Goal: Task Accomplishment & Management: Manage account settings

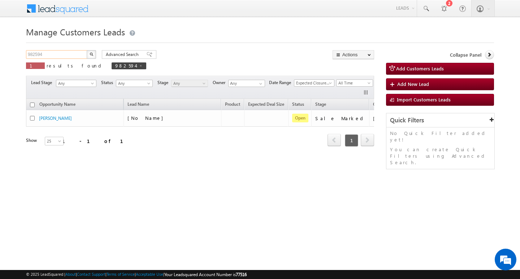
scroll to position [0, 29]
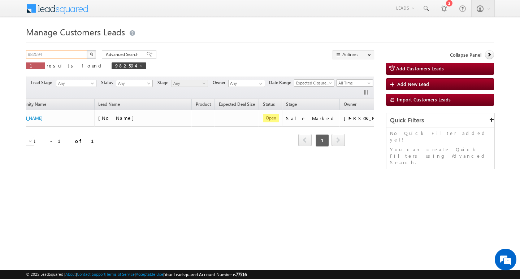
click at [78, 52] on input "982594" at bounding box center [57, 54] width 62 height 9
paste input "982091"
type input "982091"
click at [87, 50] on button "button" at bounding box center [91, 54] width 9 height 9
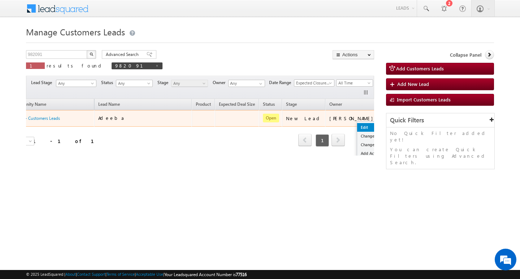
click at [357, 123] on link "Edit" at bounding box center [375, 127] width 36 height 9
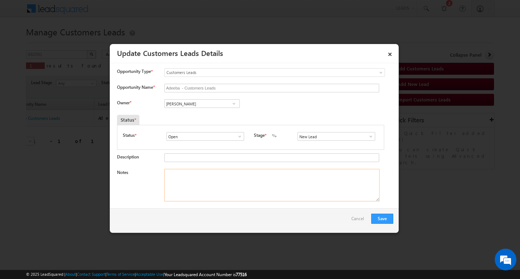
drag, startPoint x: 279, startPoint y: 178, endPoint x: 311, endPoint y: 168, distance: 33.1
click at [283, 175] on textarea "Notes" at bounding box center [271, 185] width 215 height 32
click at [369, 137] on span at bounding box center [370, 136] width 7 height 6
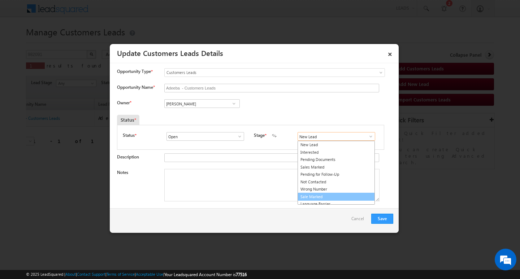
click at [343, 193] on link "Sale Marked" at bounding box center [335, 197] width 77 height 8
type input "Sale Marked"
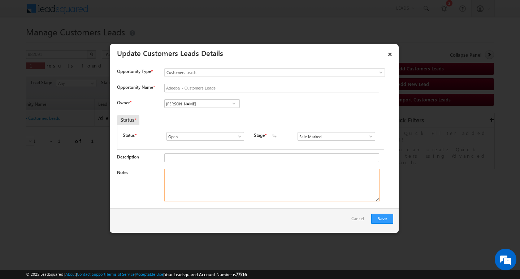
drag, startPoint x: 302, startPoint y: 190, endPoint x: 276, endPoint y: 168, distance: 33.6
click at [302, 189] on textarea "Notes" at bounding box center [271, 185] width 215 height 32
click at [216, 102] on input "[PERSON_NAME]" at bounding box center [201, 103] width 75 height 9
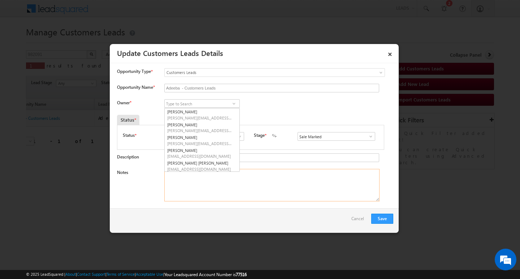
click at [266, 189] on textarea "Notes" at bounding box center [271, 185] width 215 height 32
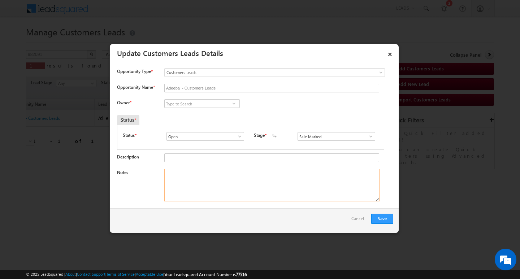
drag, startPoint x: 231, startPoint y: 188, endPoint x: 144, endPoint y: 145, distance: 97.1
click at [225, 188] on textarea "Notes" at bounding box center [271, 185] width 215 height 32
click at [205, 101] on input at bounding box center [201, 103] width 75 height 9
click at [219, 197] on textarea "Notes" at bounding box center [271, 185] width 215 height 32
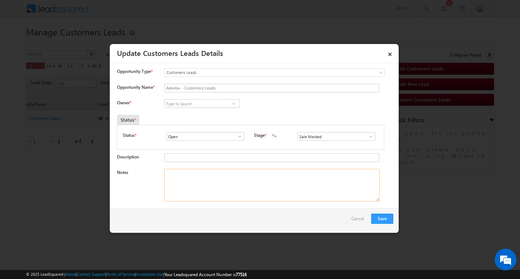
click at [250, 171] on textarea "Notes" at bounding box center [271, 185] width 215 height 32
click at [249, 171] on textarea "Notes" at bounding box center [271, 185] width 215 height 32
paste textarea "10L/ LAKH Customer required top-up loan address [GEOGRAPHIC_DATA] 3"
type textarea "10L/ LAKH Customer required top-up loan address [GEOGRAPHIC_DATA] 3"
click at [208, 103] on input at bounding box center [201, 103] width 75 height 9
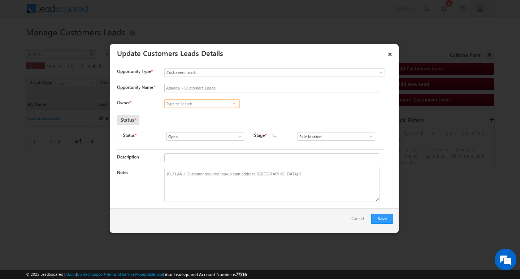
click at [191, 101] on input at bounding box center [201, 103] width 75 height 9
paste input "[PERSON_NAME]"
click at [197, 109] on link "[PERSON_NAME] [PERSON_NAME][EMAIL_ADDRESS][DOMAIN_NAME]" at bounding box center [201, 115] width 75 height 14
type input "[PERSON_NAME]"
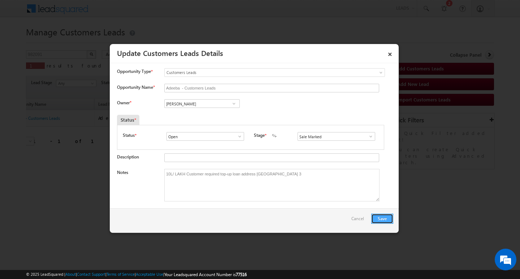
click at [380, 214] on button "Save" at bounding box center [382, 219] width 22 height 10
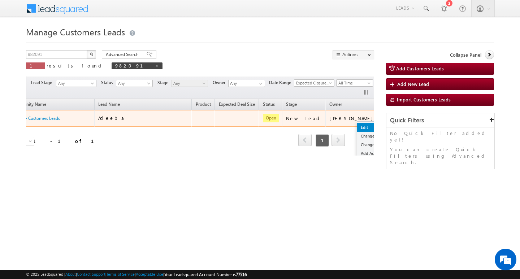
click at [357, 128] on link "Edit" at bounding box center [375, 127] width 36 height 9
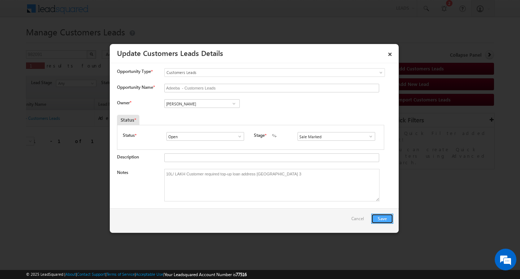
click at [388, 216] on button "Save" at bounding box center [382, 219] width 22 height 10
